Goal: Information Seeking & Learning: Check status

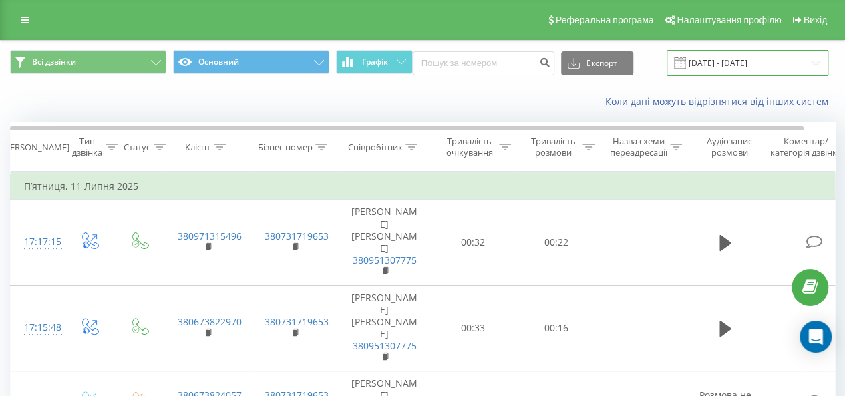
click at [764, 65] on input "[DATE] - [DATE]" at bounding box center [748, 63] width 162 height 26
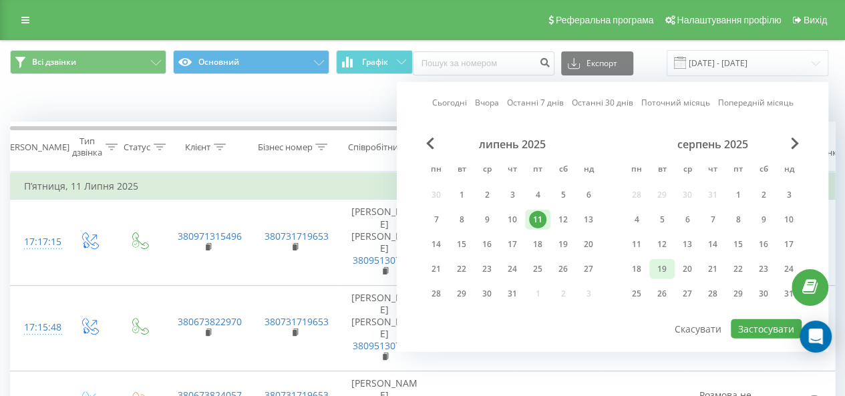
click at [664, 272] on div "19" at bounding box center [661, 268] width 17 height 17
click at [743, 320] on button "Застосувати" at bounding box center [766, 328] width 71 height 19
type input "[DATE] - [DATE]"
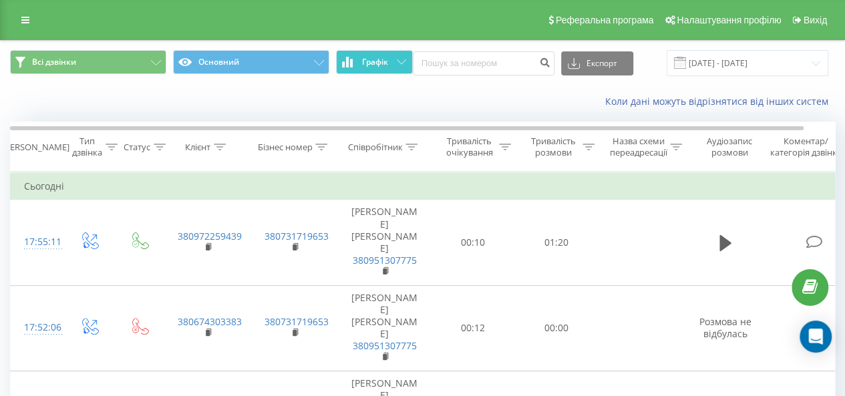
click at [398, 58] on button "Графік" at bounding box center [374, 62] width 77 height 24
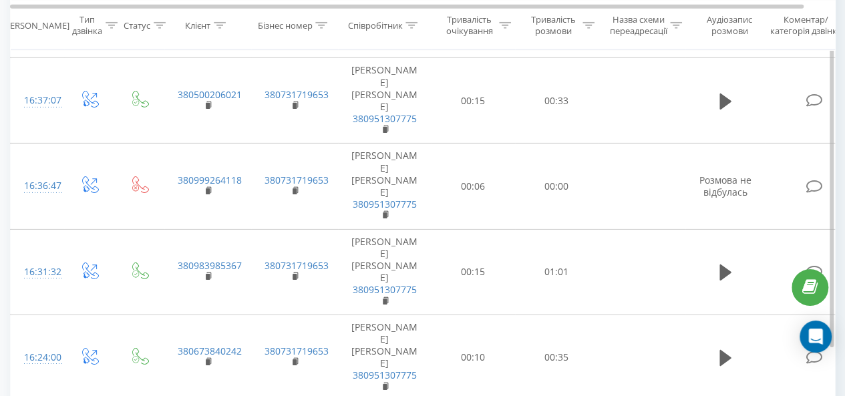
scroll to position [2138, 0]
drag, startPoint x: 695, startPoint y: 375, endPoint x: 679, endPoint y: 371, distance: 16.7
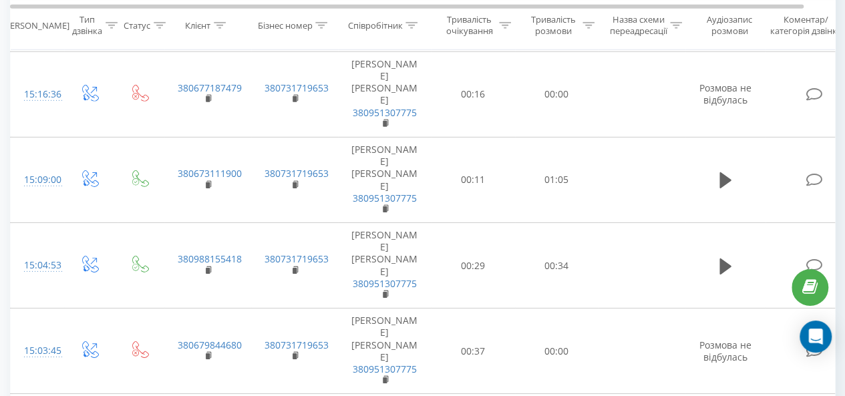
scroll to position [2089, 0]
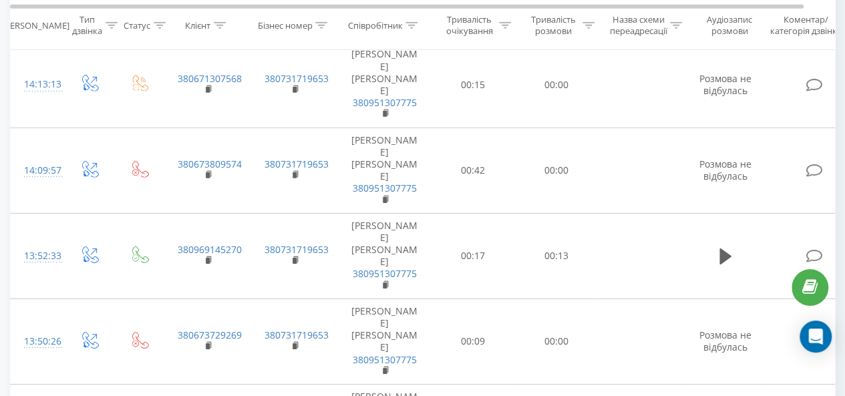
scroll to position [2089, 0]
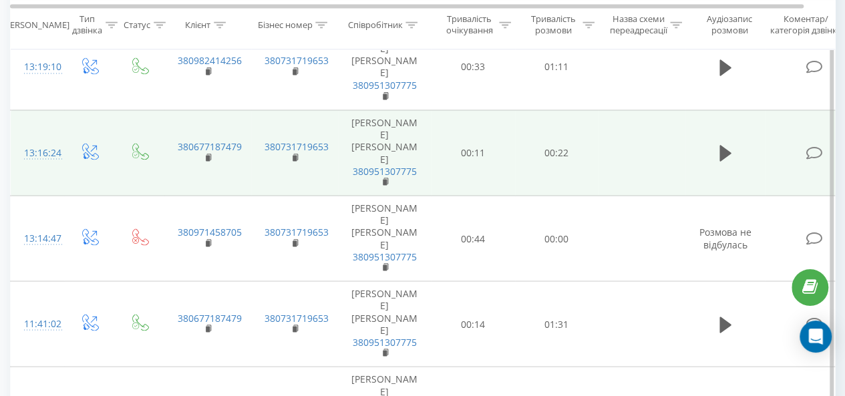
scroll to position [1143, 0]
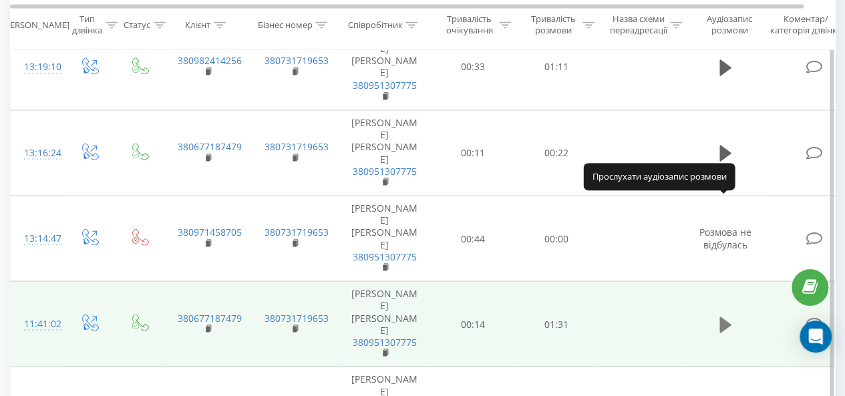
click at [726, 317] on icon at bounding box center [725, 325] width 12 height 16
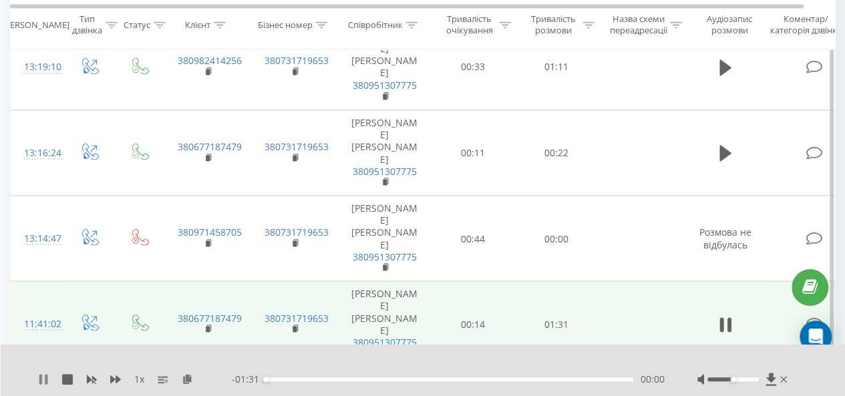
click at [41, 377] on icon at bounding box center [40, 379] width 3 height 11
click at [190, 375] on icon at bounding box center [187, 378] width 11 height 9
